Goal: Information Seeking & Learning: Learn about a topic

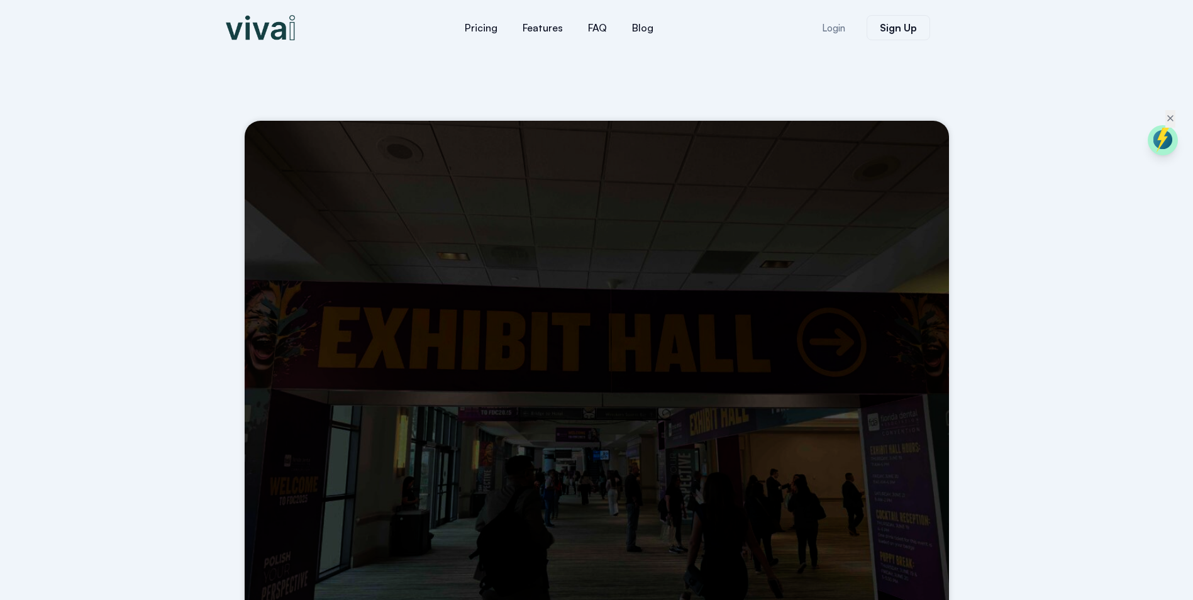
click at [252, 42] on div at bounding box center [294, 27] width 151 height 43
click at [248, 34] on img at bounding box center [260, 27] width 69 height 25
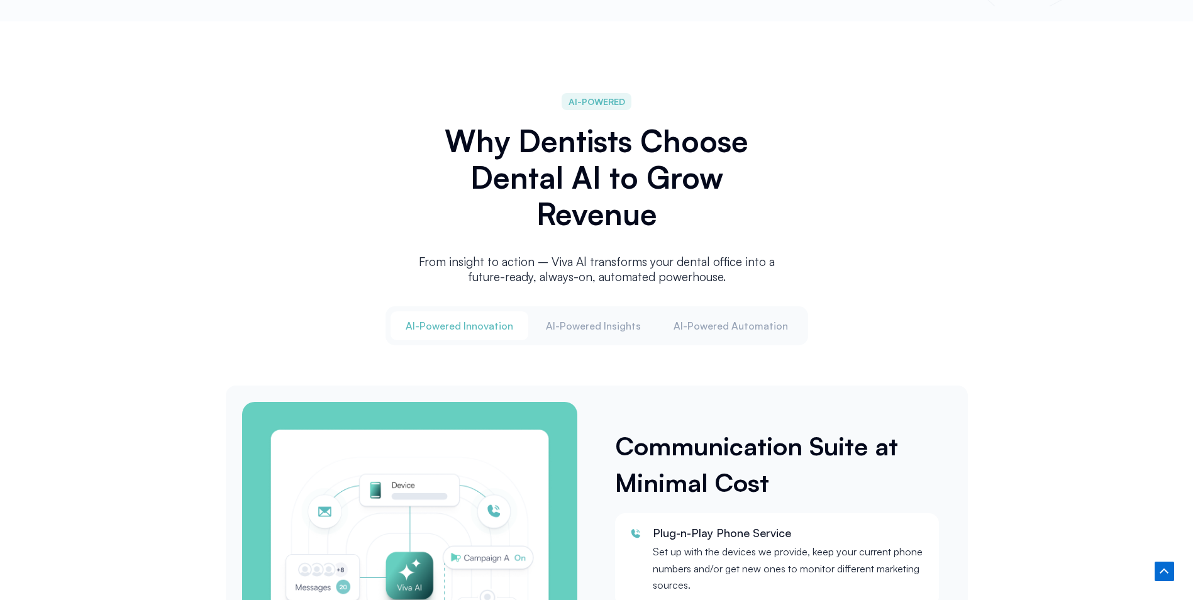
scroll to position [1509, 0]
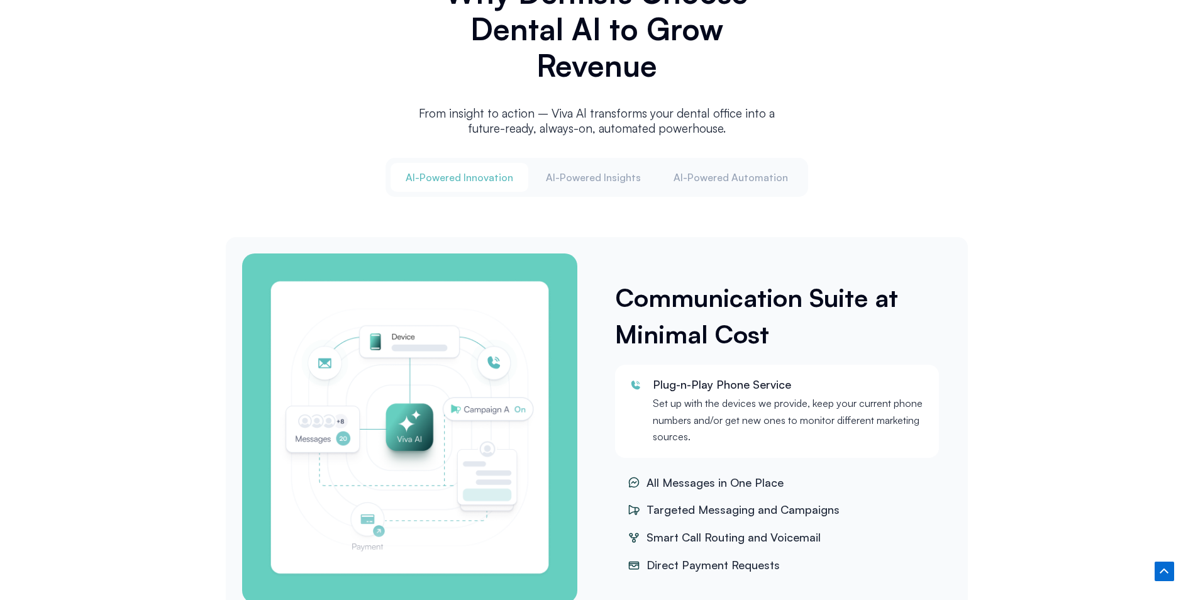
click at [555, 225] on div "Al-Powered Innovation Al-Powered Insights Al-Powered Automation Communication S…" at bounding box center [597, 389] width 742 height 462
click at [597, 181] on button "Al-Powered Insights" at bounding box center [593, 177] width 125 height 29
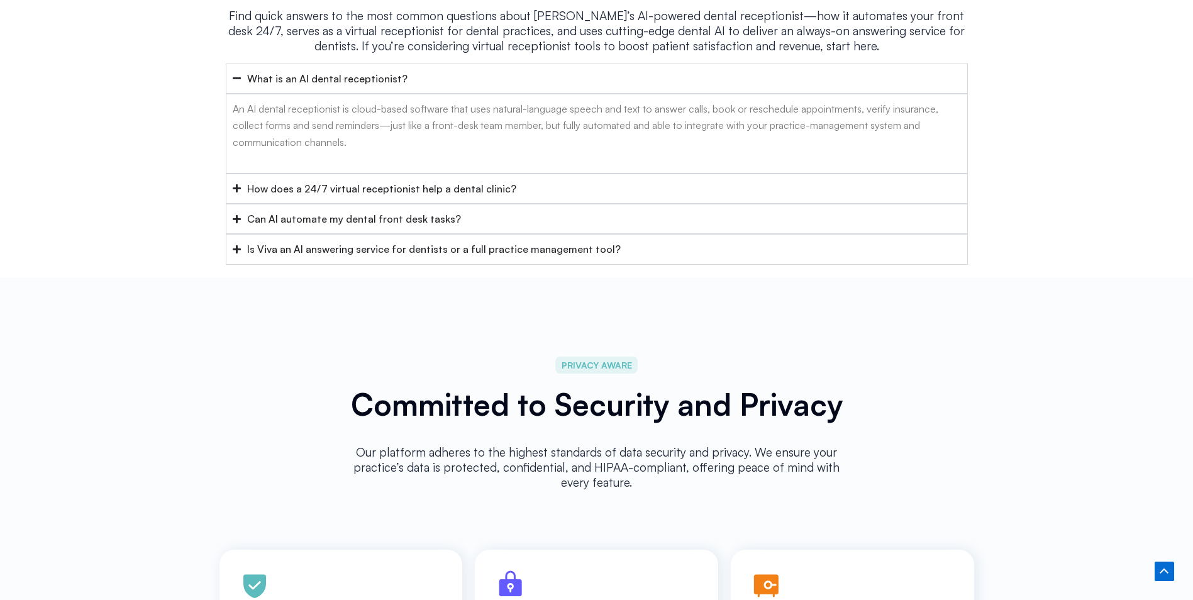
scroll to position [5157, 0]
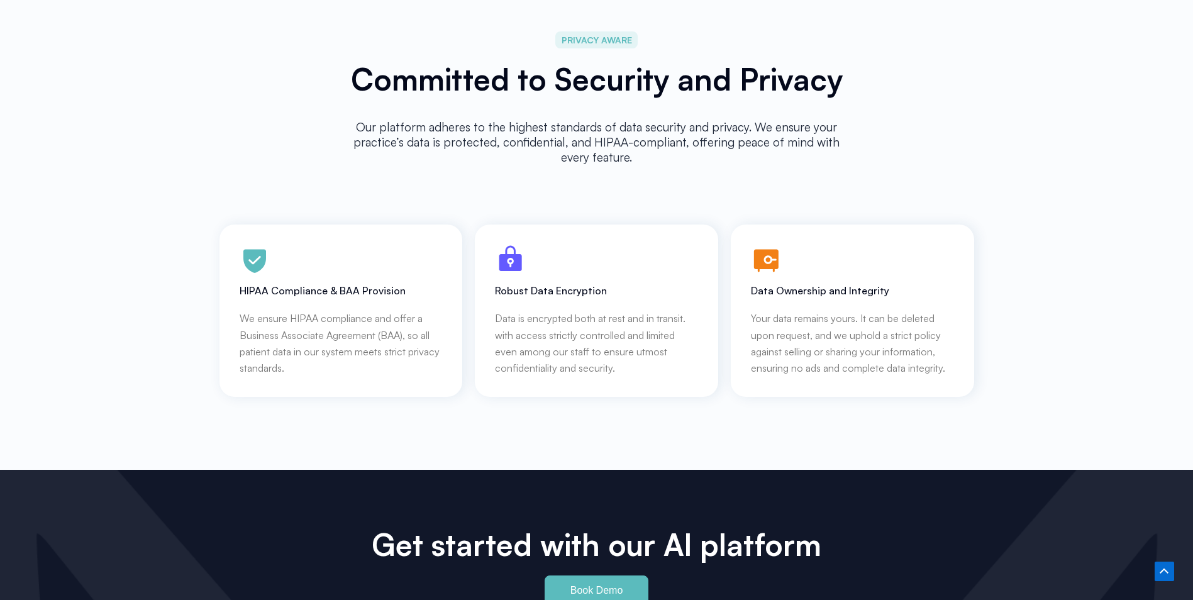
click at [599, 340] on p "Data is encrypted both at rest and in transit. with access strictly controlled …" at bounding box center [596, 343] width 203 height 67
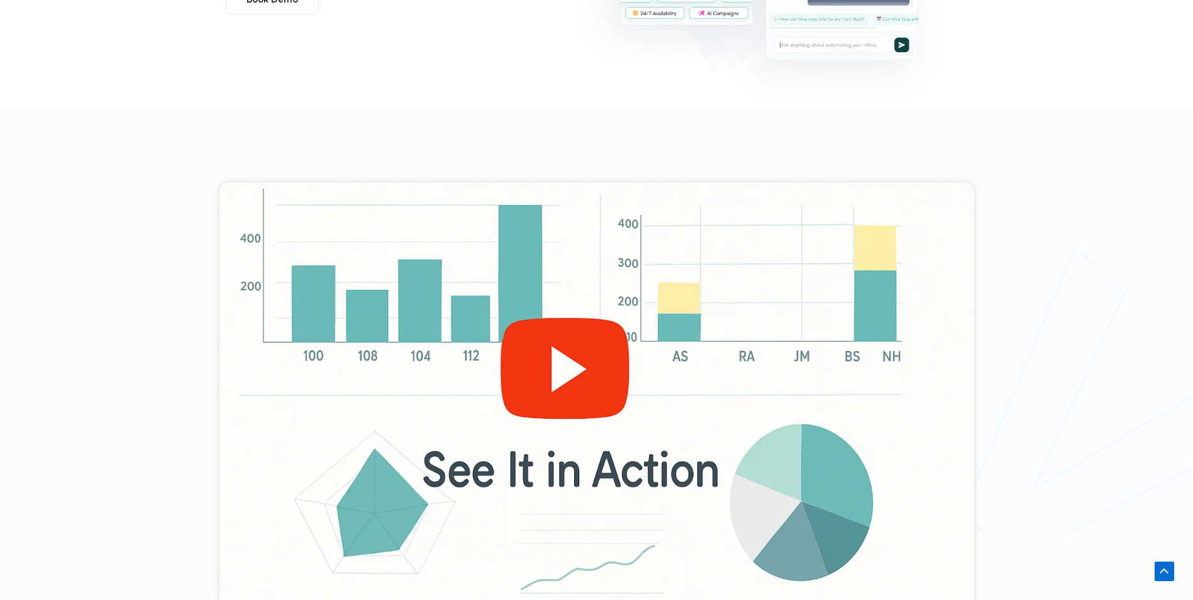
scroll to position [0, 0]
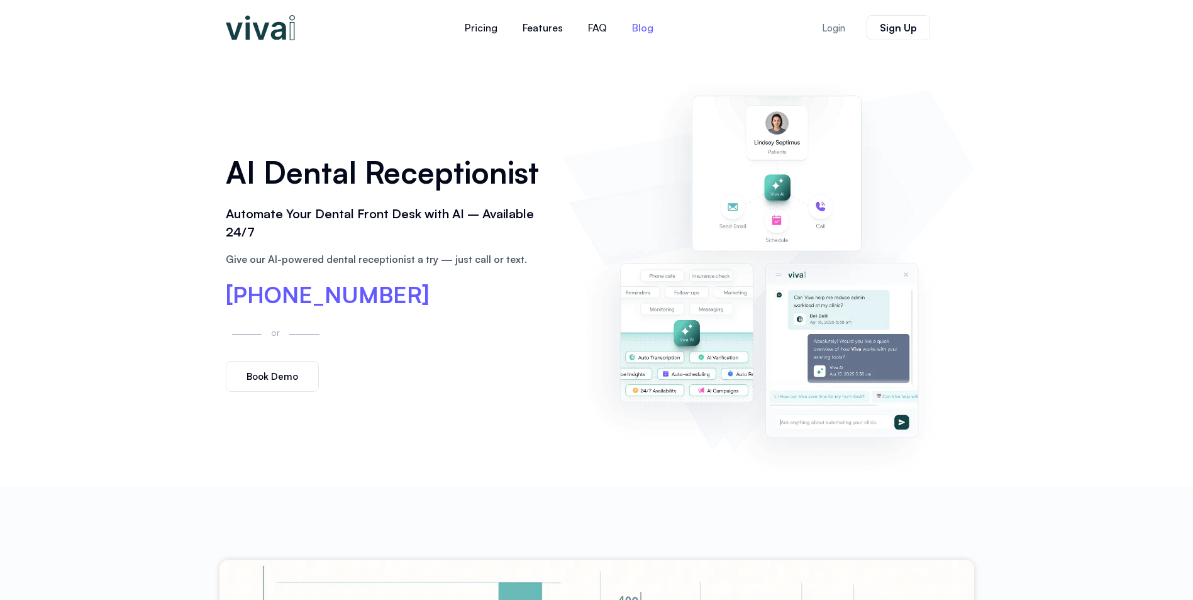
click at [630, 23] on link "Blog" at bounding box center [643, 28] width 47 height 30
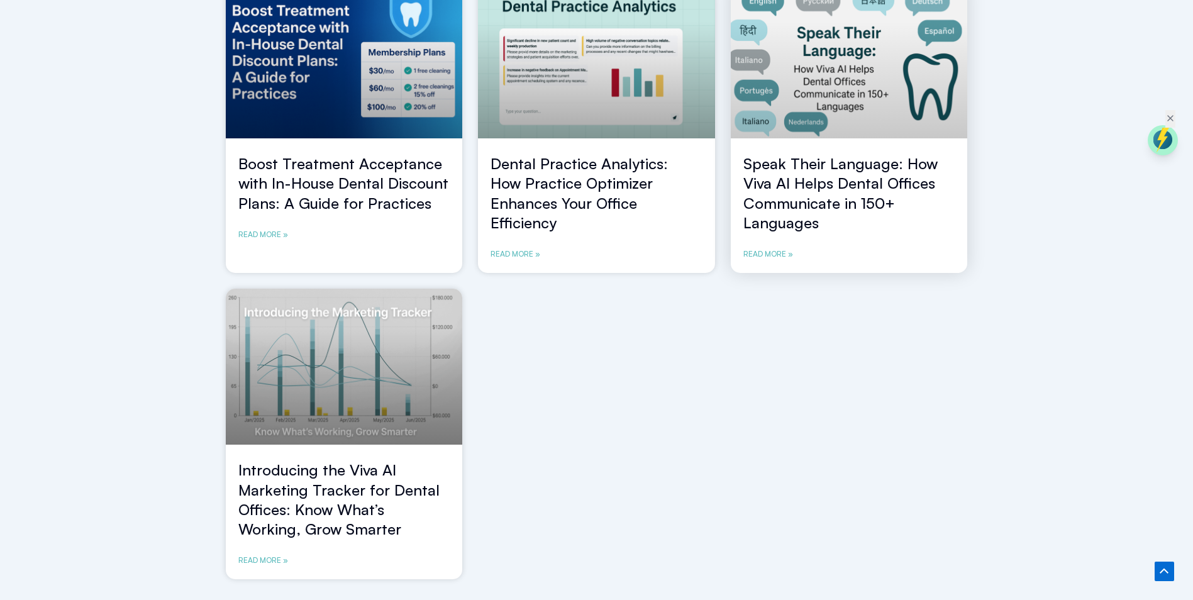
scroll to position [818, 0]
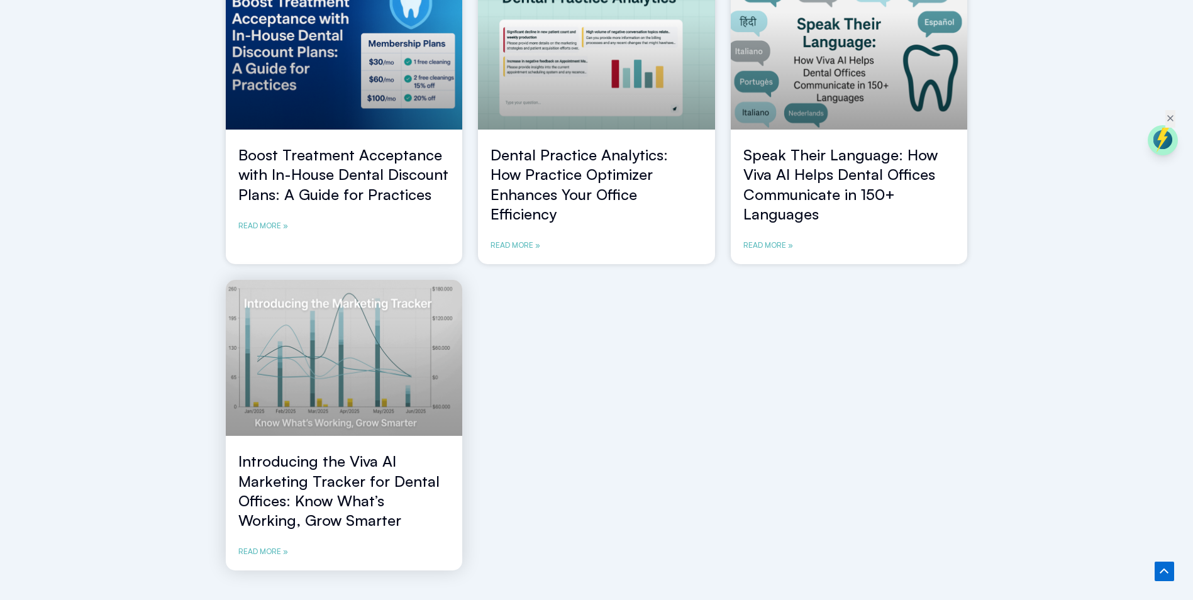
click at [414, 485] on link "Introducing the Viva AI Marketing Tracker for Dental Offices: Know What’s Worki…" at bounding box center [338, 491] width 201 height 78
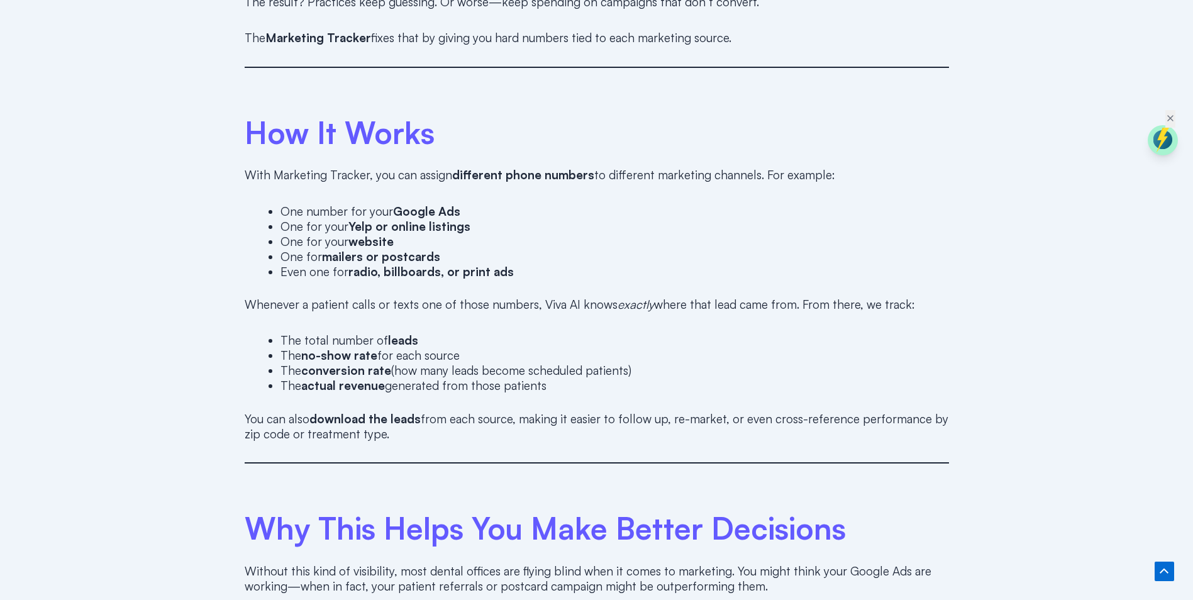
scroll to position [1132, 0]
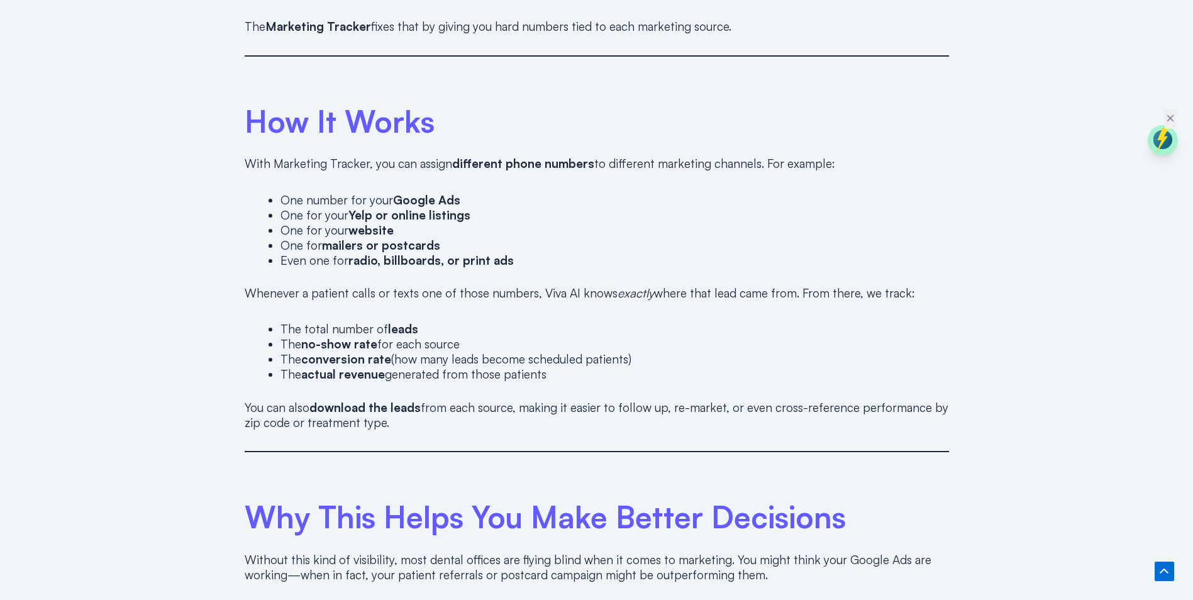
click at [1166, 120] on icon at bounding box center [1170, 118] width 11 height 11
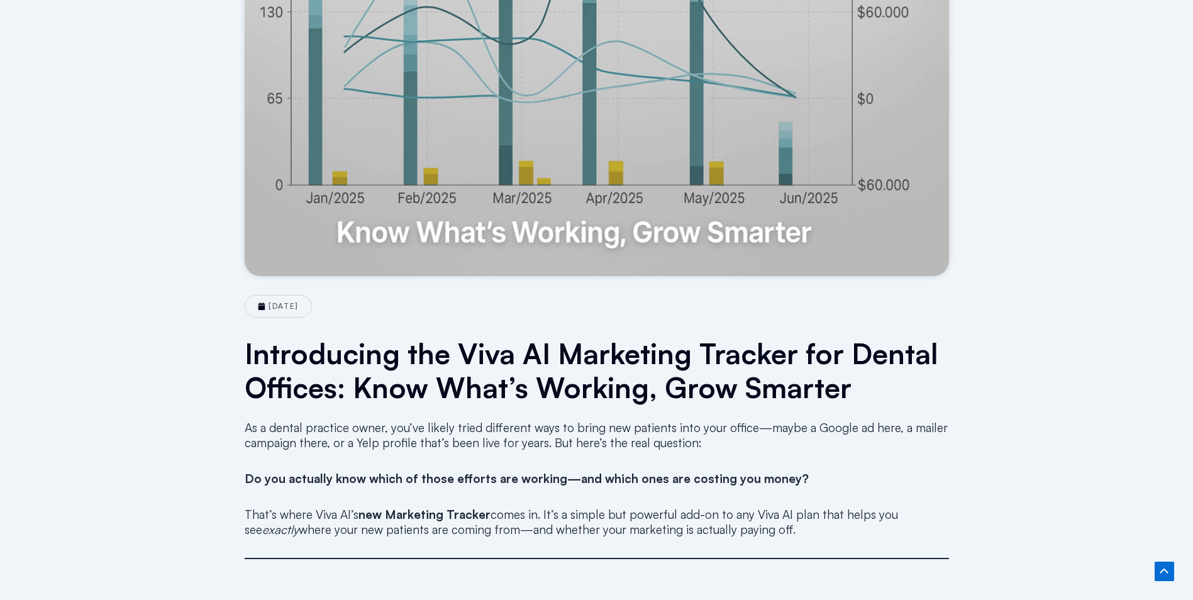
scroll to position [0, 0]
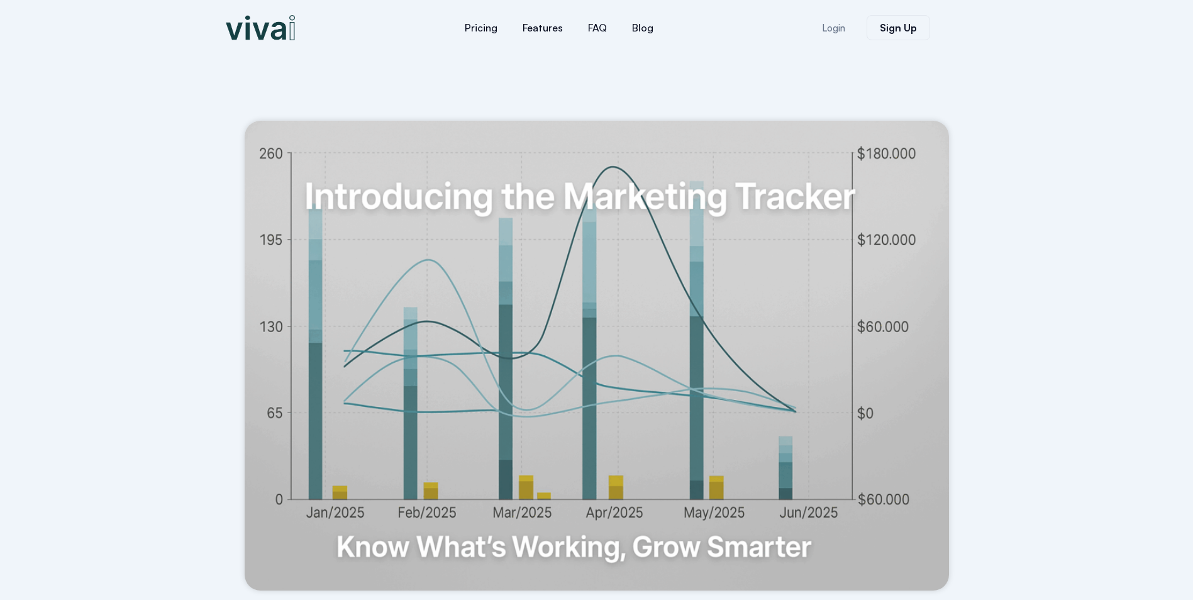
click at [266, 30] on img at bounding box center [260, 27] width 69 height 25
